Goal: Task Accomplishment & Management: Manage account settings

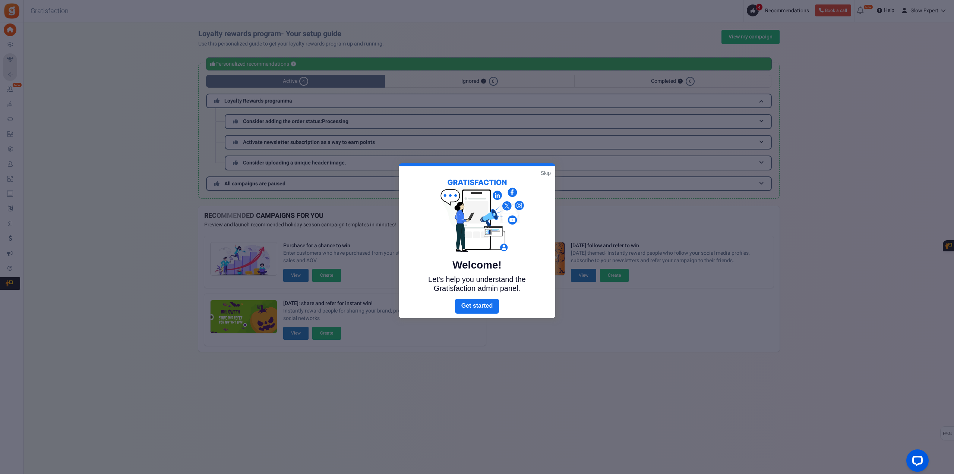
click at [544, 174] on link "Skip" at bounding box center [546, 172] width 10 height 7
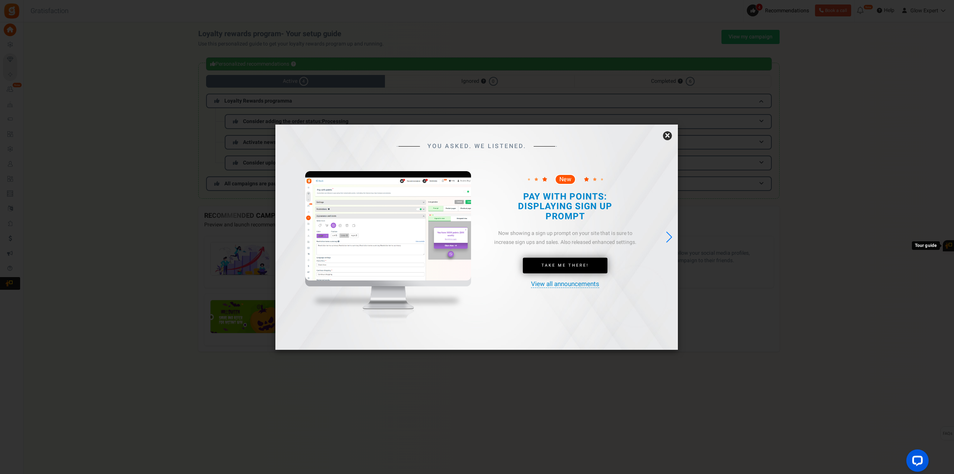
click at [669, 132] on link "×" at bounding box center [667, 135] width 9 height 9
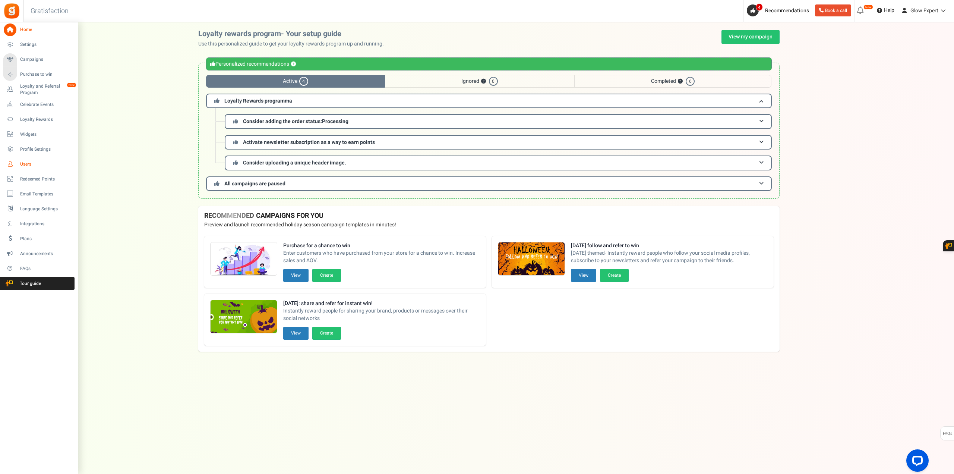
click at [26, 164] on span "Users" at bounding box center [46, 164] width 52 height 6
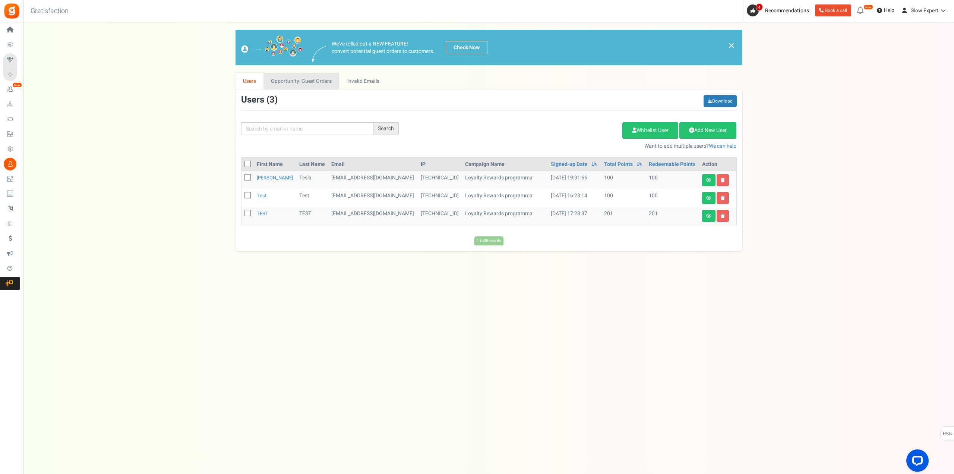
click at [319, 86] on link "Opportunity: Guest Orders" at bounding box center [301, 81] width 76 height 17
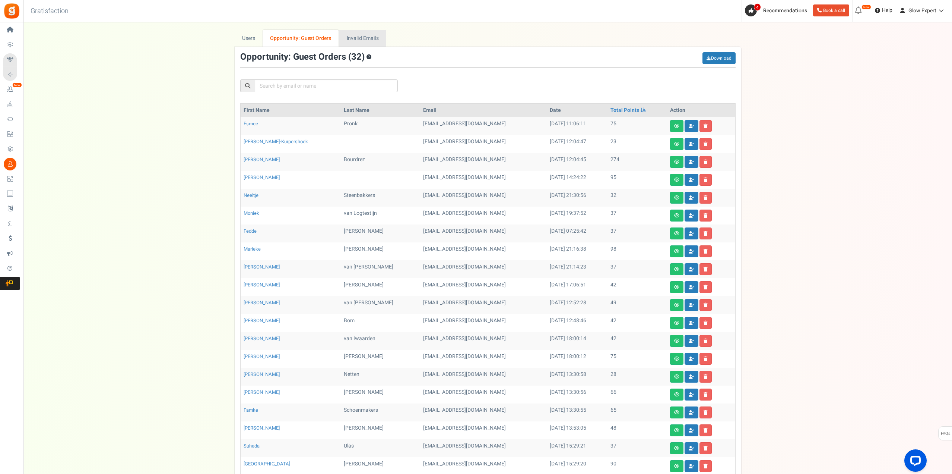
click at [364, 41] on link "Invalid Emails" at bounding box center [362, 38] width 47 height 17
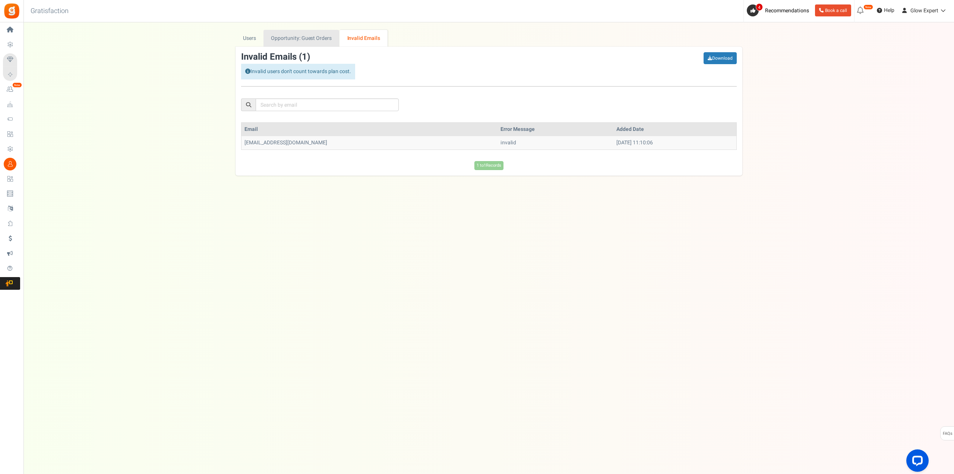
click at [312, 41] on link "Opportunity: Guest Orders" at bounding box center [301, 38] width 76 height 17
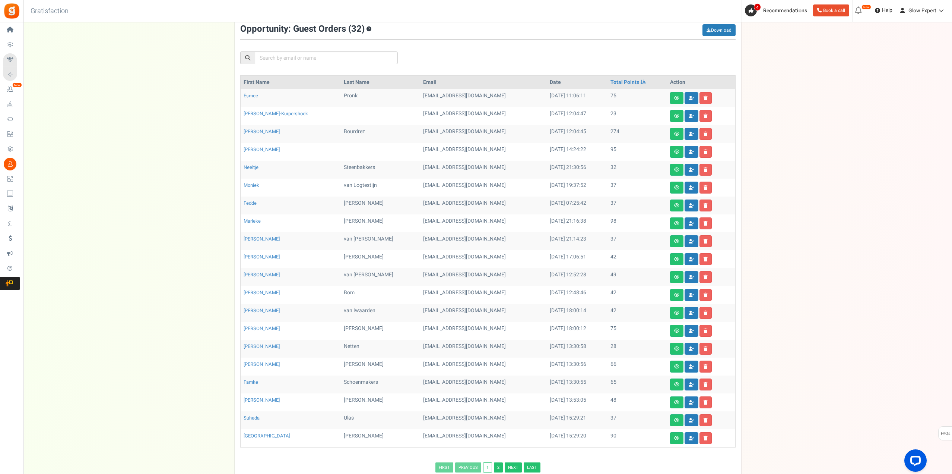
scroll to position [82, 0]
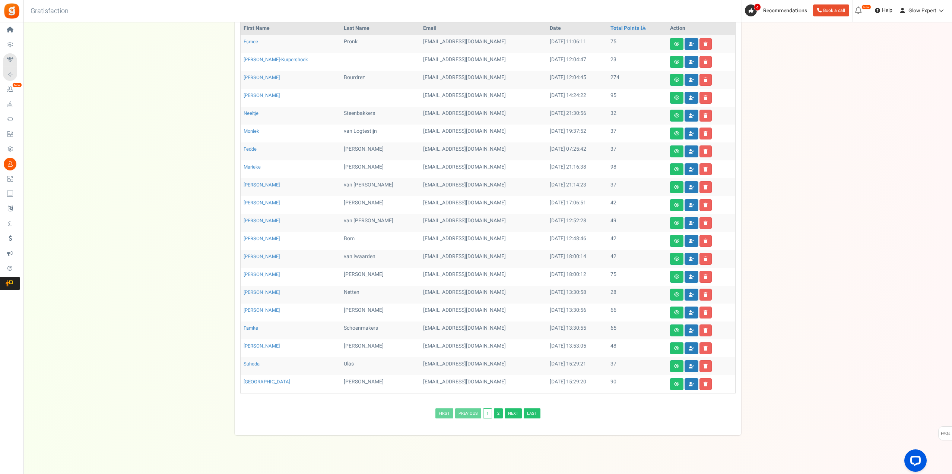
click at [497, 411] on link "2" at bounding box center [498, 413] width 9 height 10
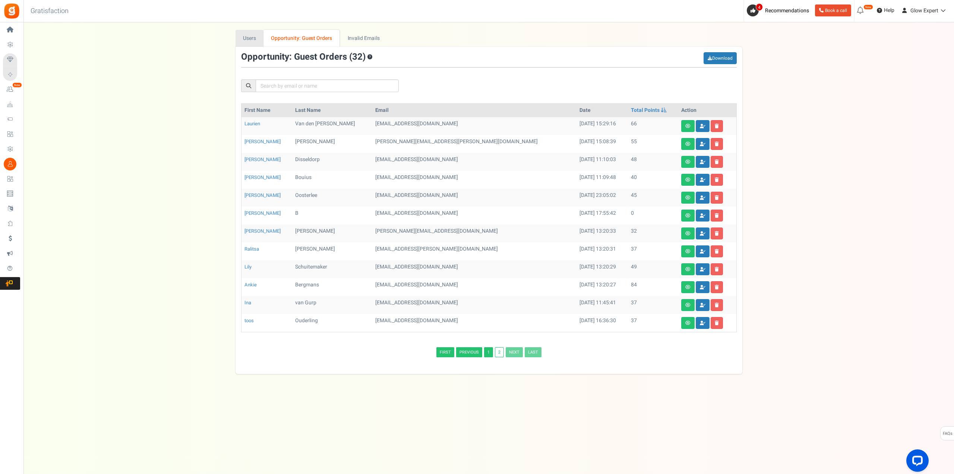
click at [252, 38] on link "Users" at bounding box center [249, 38] width 28 height 17
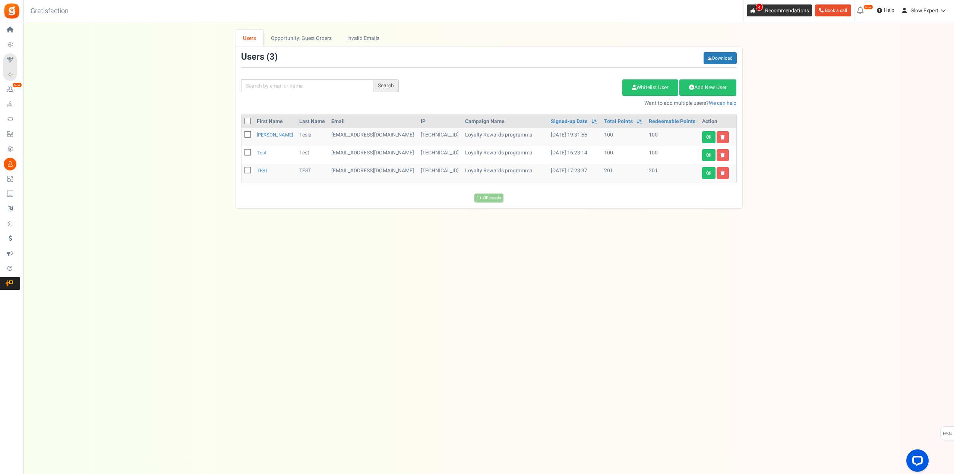
click at [753, 14] on span "4" at bounding box center [753, 10] width 12 height 12
